Goal: Navigation & Orientation: Find specific page/section

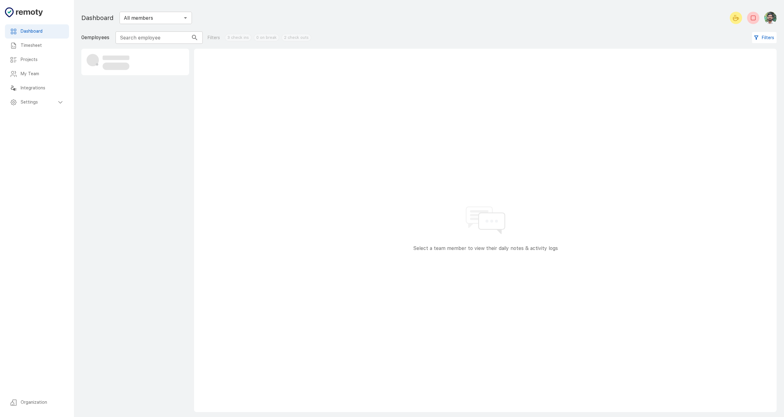
click at [45, 46] on h6 "Timesheet" at bounding box center [42, 45] width 43 height 7
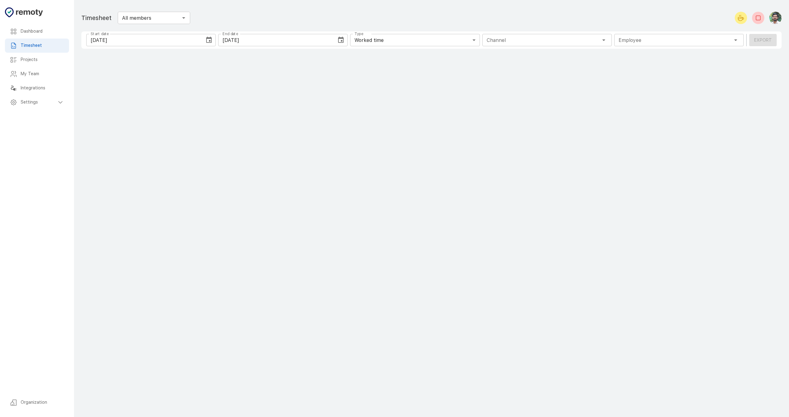
type input "1 Employee"
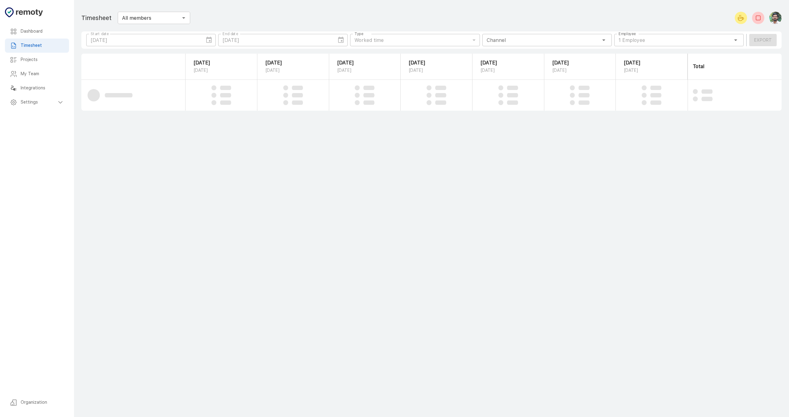
click at [37, 62] on h6 "Projects" at bounding box center [42, 59] width 43 height 7
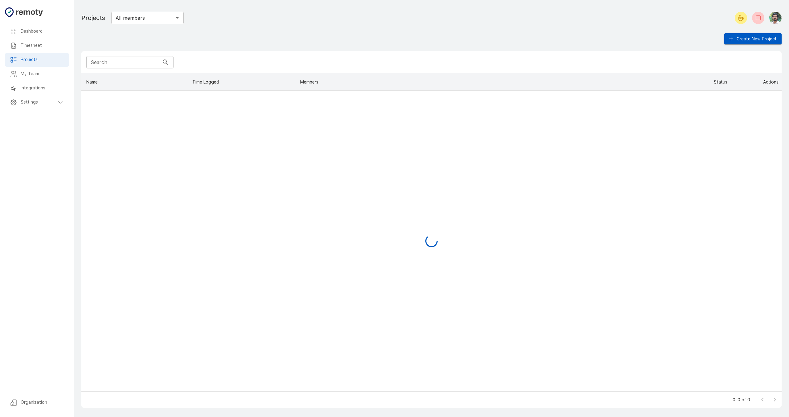
scroll to position [313, 695]
click at [48, 48] on h6 "Timesheet" at bounding box center [42, 45] width 43 height 7
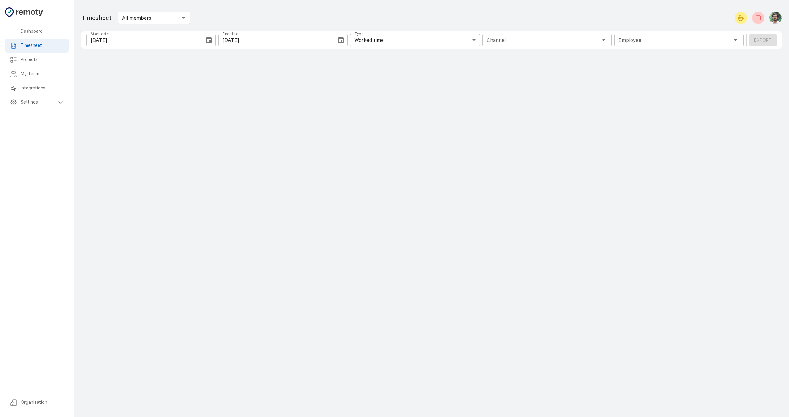
type input "1 Employee"
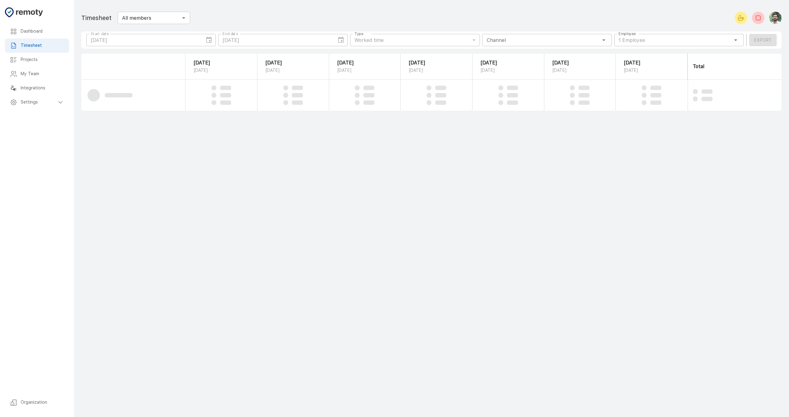
click at [45, 102] on h6 "Settings" at bounding box center [39, 102] width 36 height 7
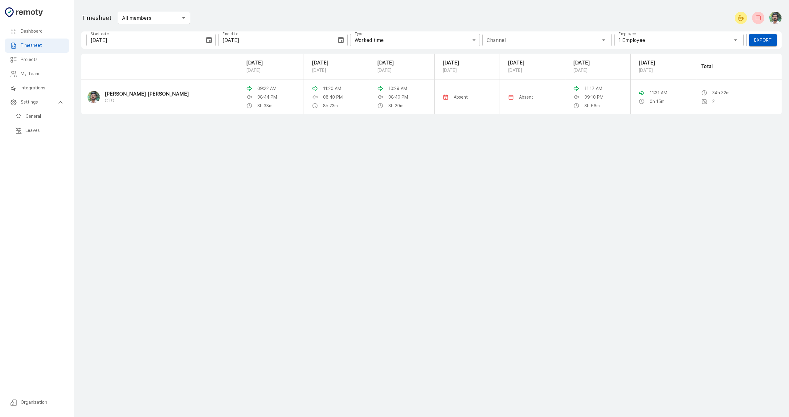
click at [47, 128] on div "Leaves" at bounding box center [37, 131] width 64 height 14
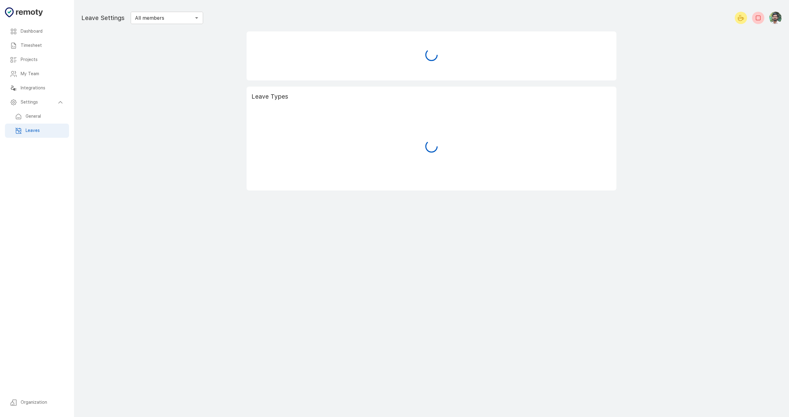
click at [46, 77] on h6 "My Team" at bounding box center [42, 74] width 43 height 7
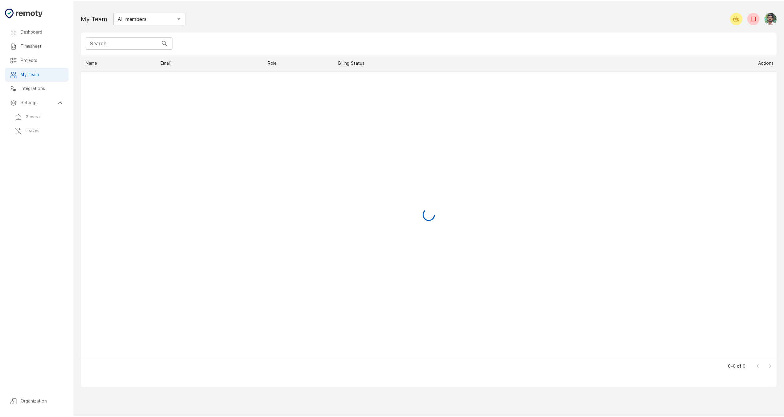
scroll to position [300, 695]
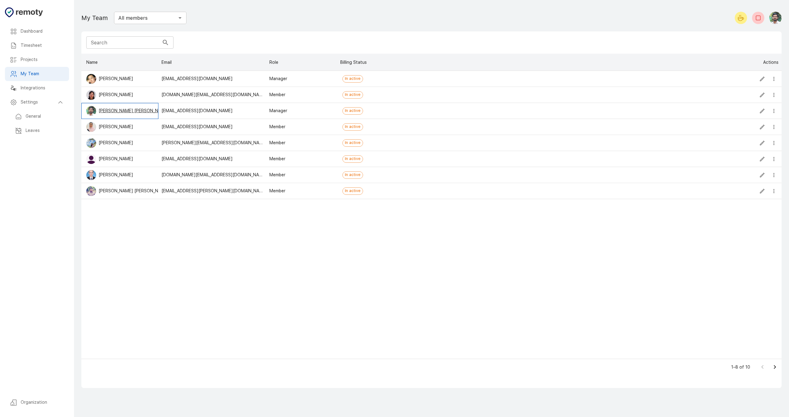
click at [135, 114] on p "[PERSON_NAME] [PERSON_NAME]" at bounding box center [134, 111] width 70 height 6
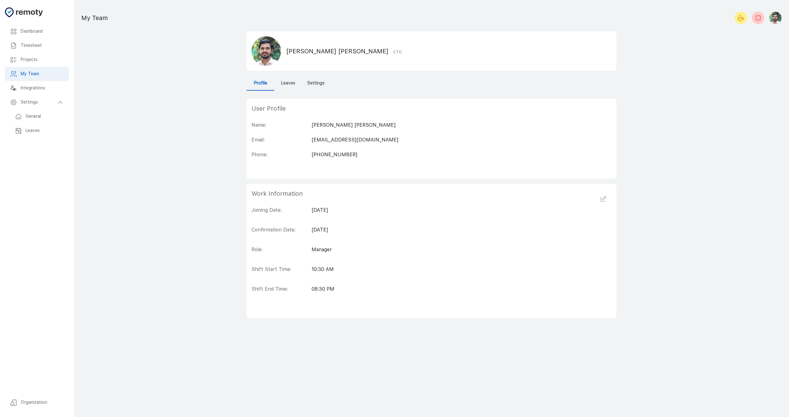
click at [290, 86] on h6 "Leaves" at bounding box center [288, 83] width 14 height 7
